Goal: Task Accomplishment & Management: Manage account settings

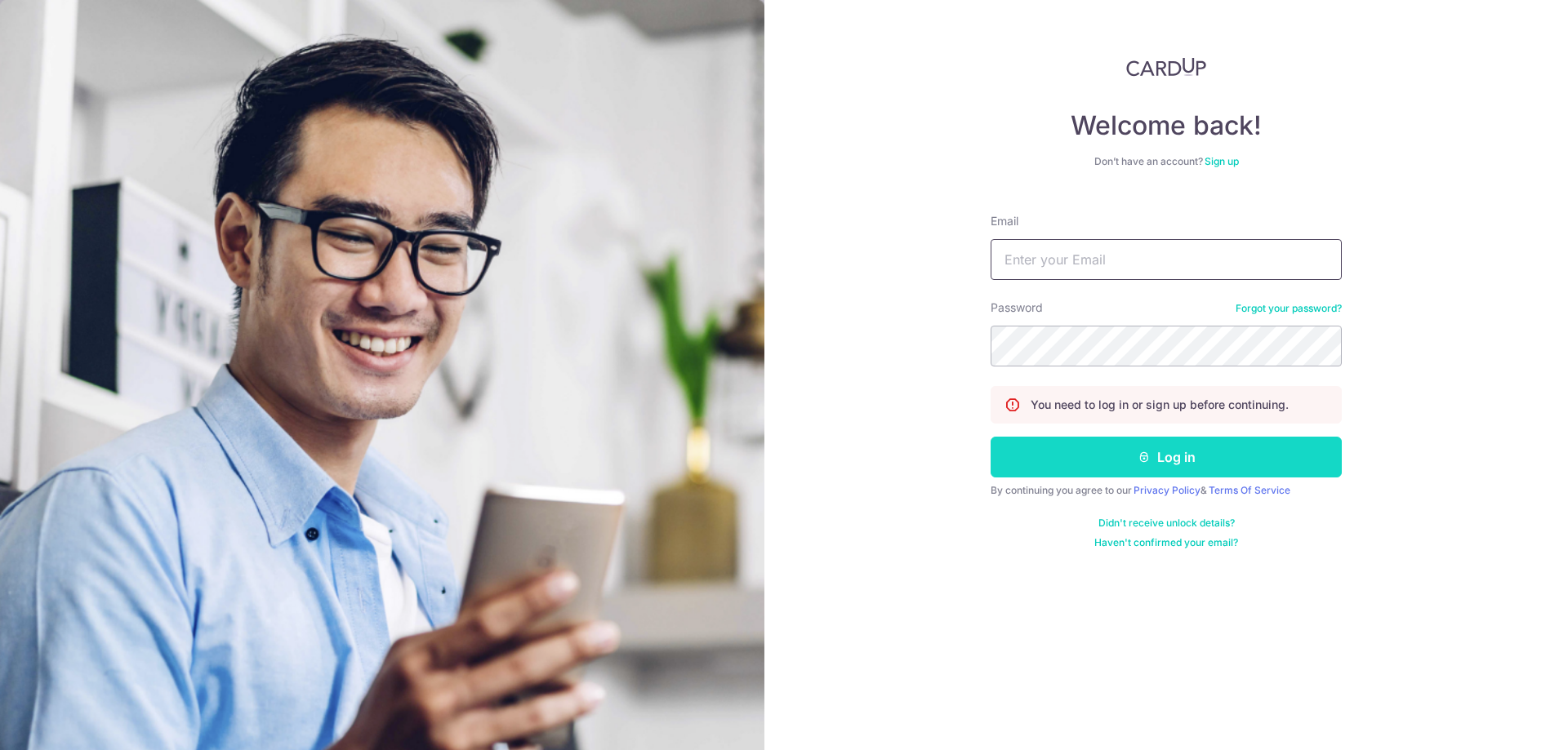
type input "[EMAIL_ADDRESS][DOMAIN_NAME]"
click at [1110, 462] on button "Log in" at bounding box center [1166, 457] width 351 height 41
